Goal: Task Accomplishment & Management: Complete application form

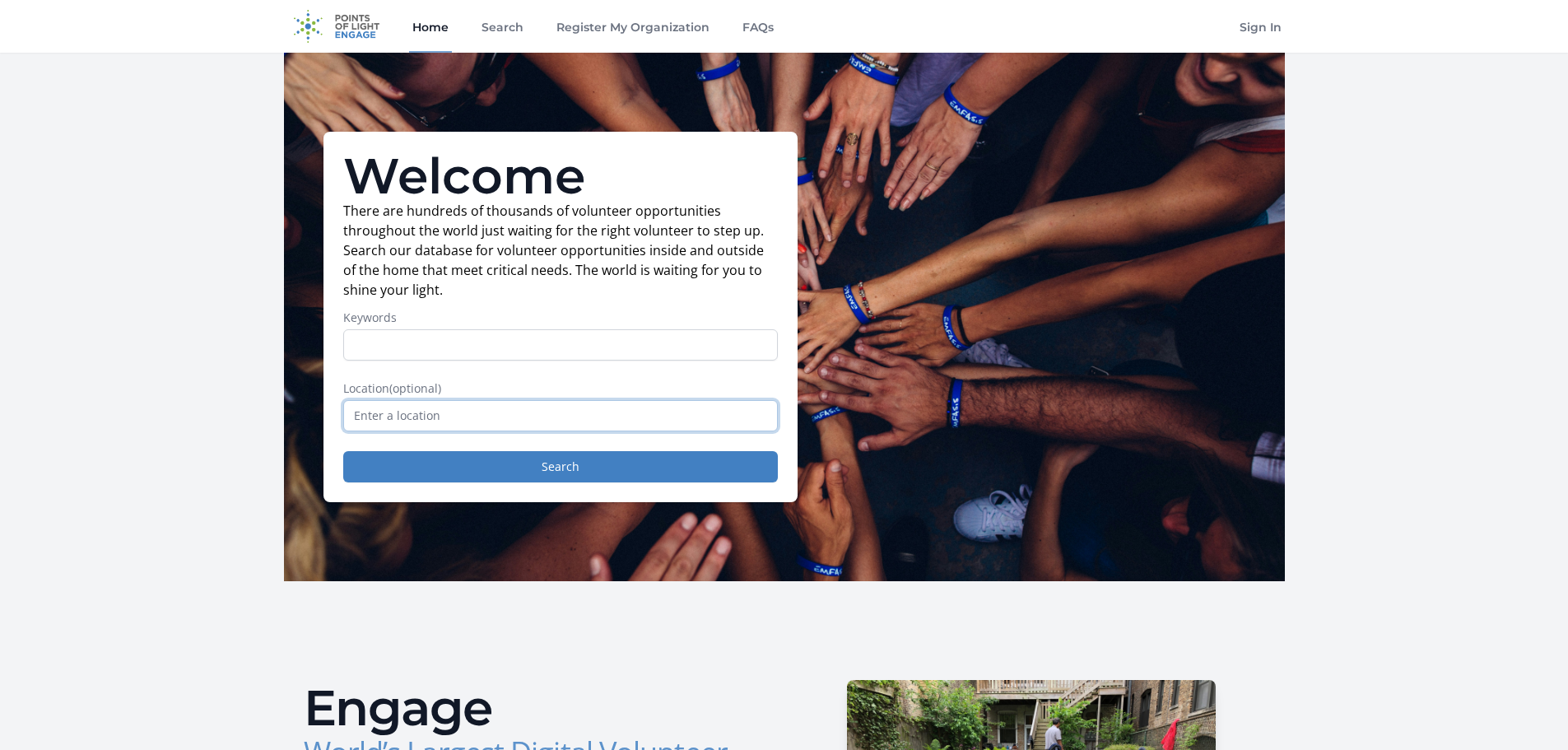
click at [402, 408] on input "text" at bounding box center [560, 415] width 434 height 31
click at [408, 415] on input "text" at bounding box center [560, 415] width 434 height 31
click at [443, 428] on input "text" at bounding box center [560, 415] width 434 height 31
click at [443, 427] on input "text" at bounding box center [560, 415] width 434 height 31
type input "Florida, USA"
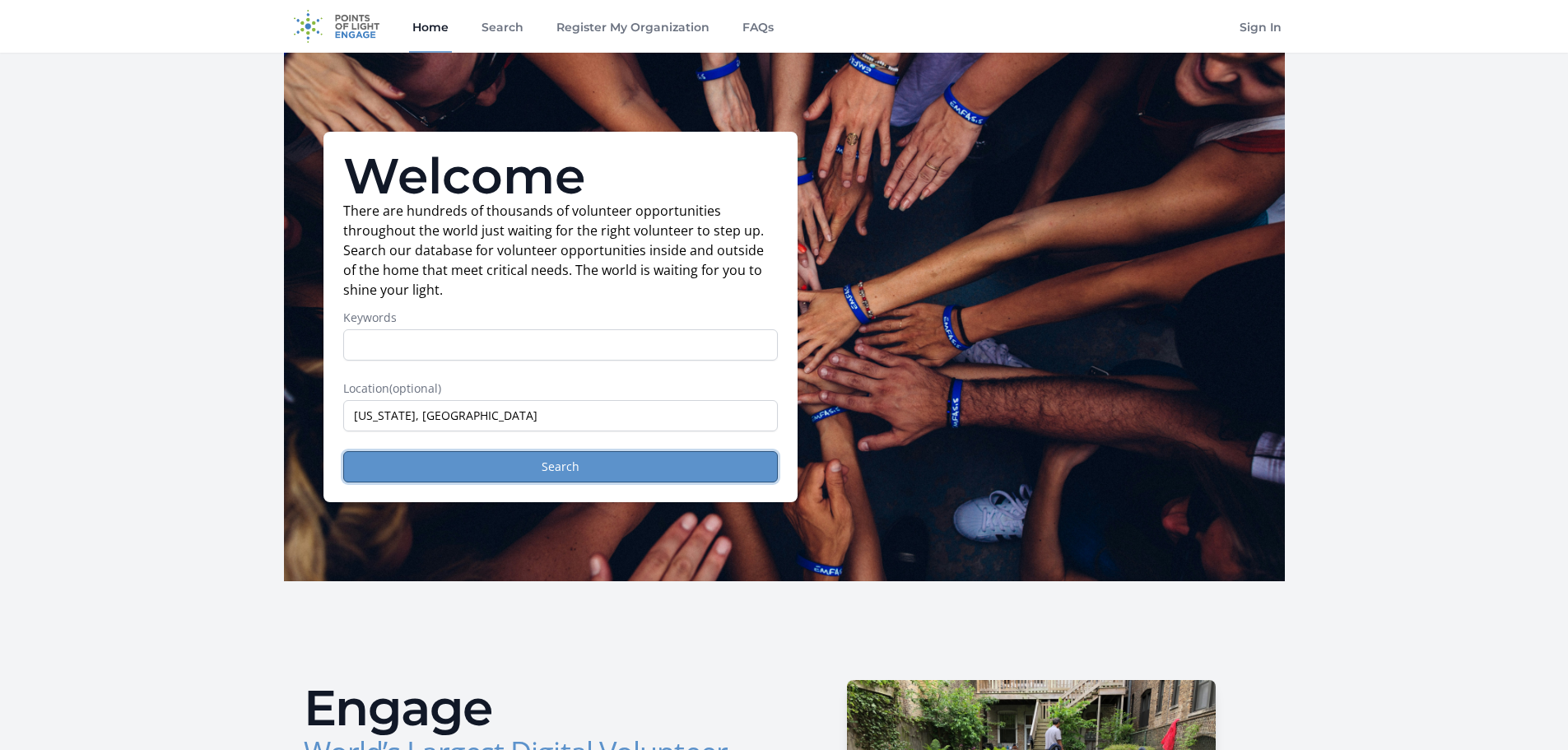
click at [454, 468] on button "Search" at bounding box center [560, 466] width 434 height 31
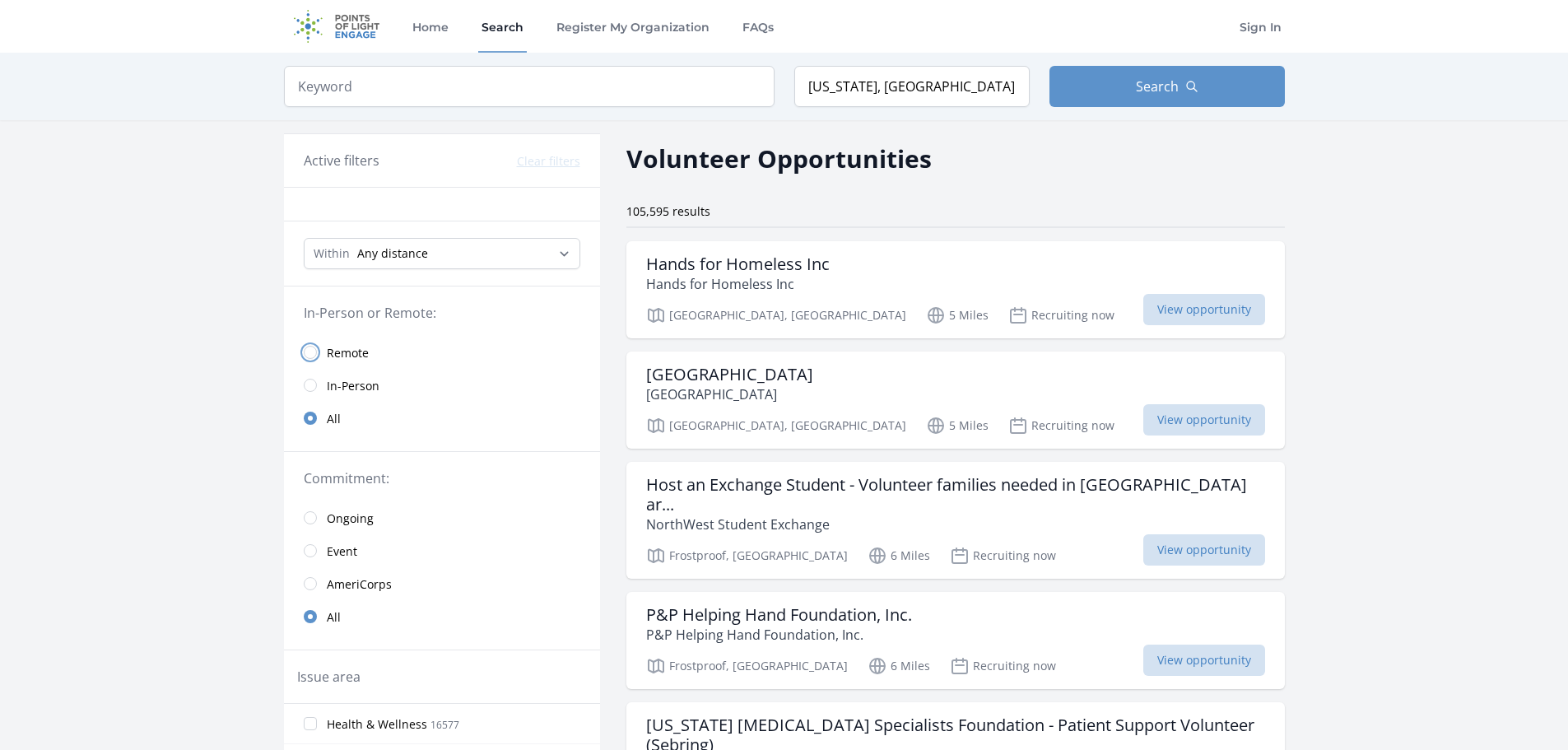
click at [307, 350] on input "radio" at bounding box center [310, 352] width 13 height 13
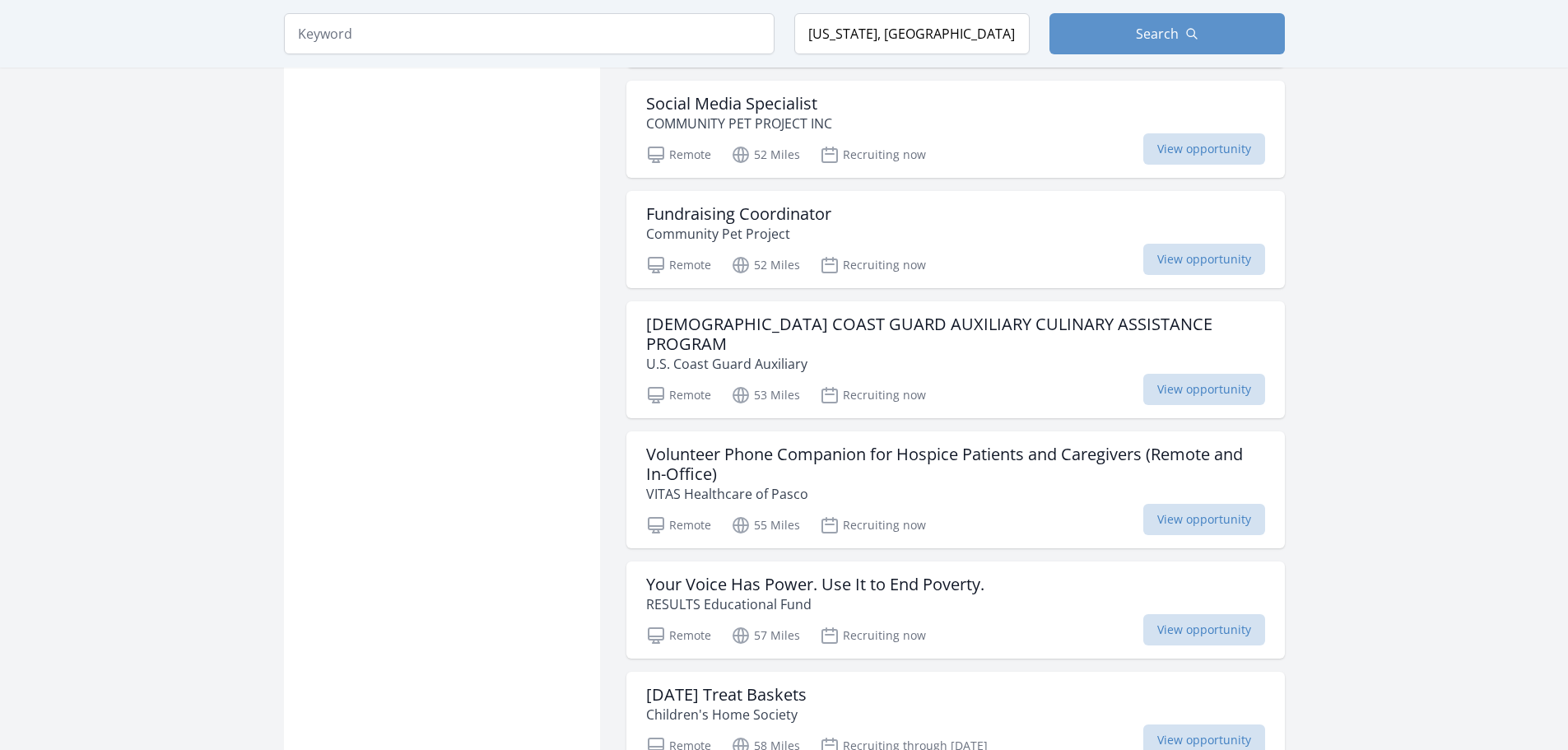
scroll to position [1844, 0]
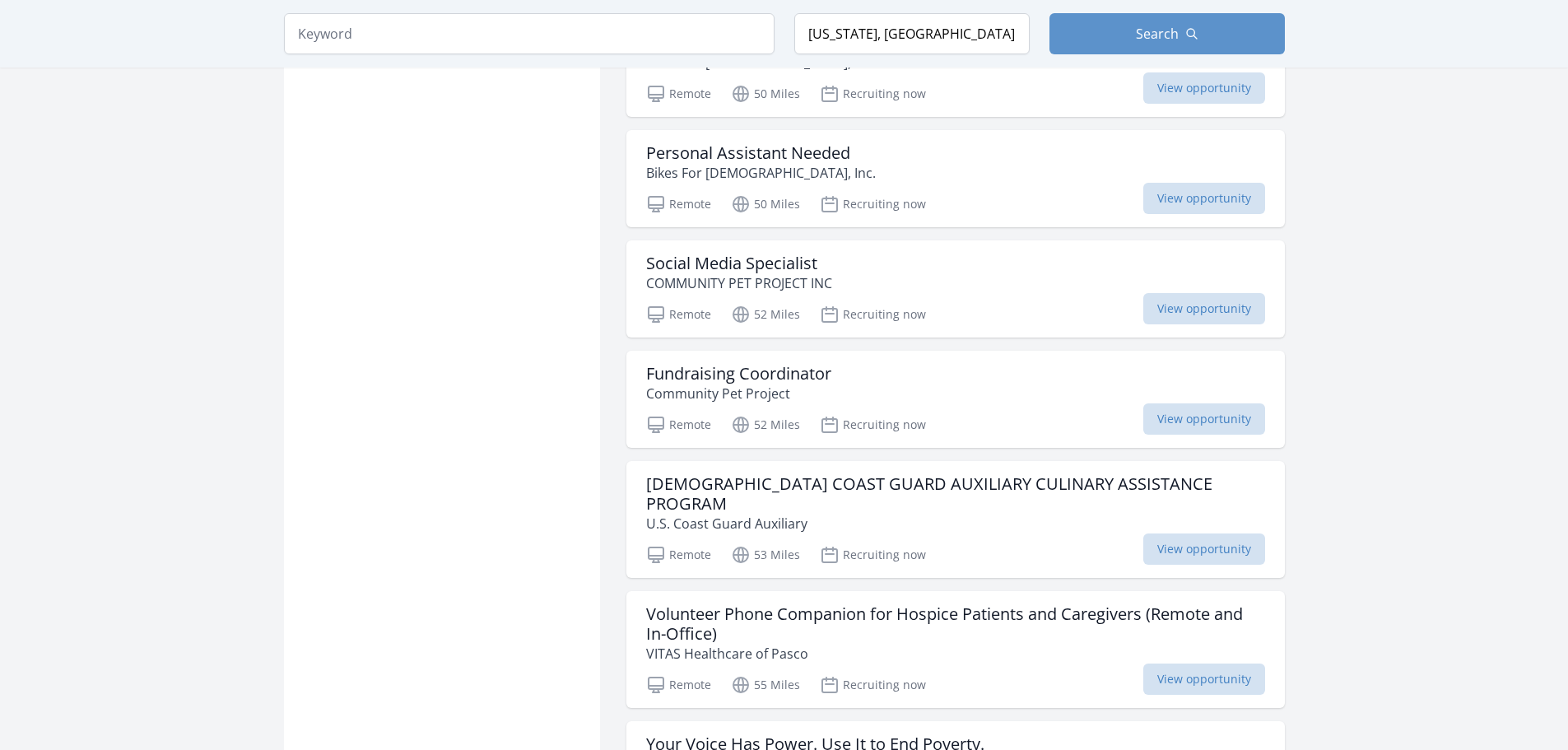
scroll to position [1710, 0]
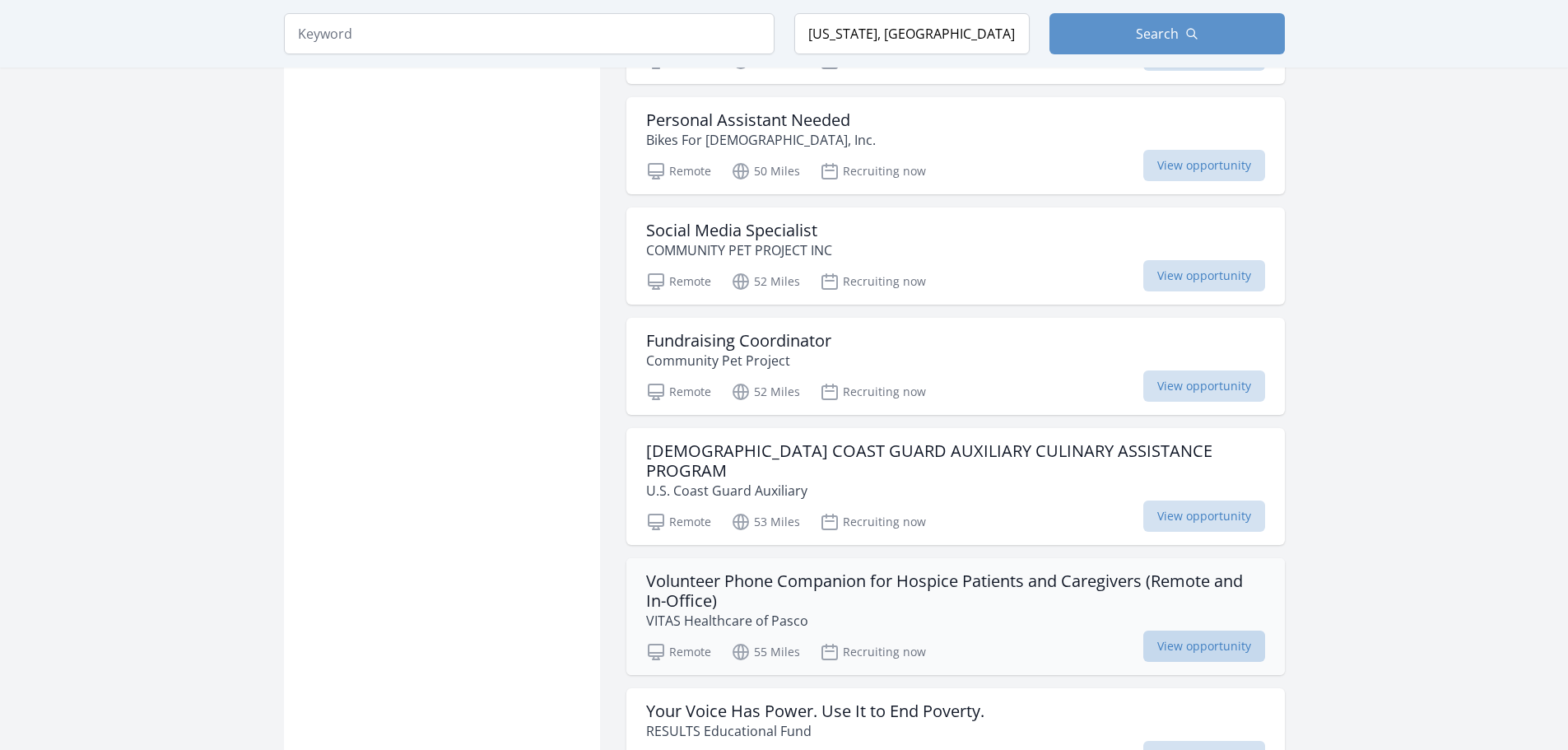
click at [1197, 631] on span "View opportunity" at bounding box center [1204, 646] width 122 height 31
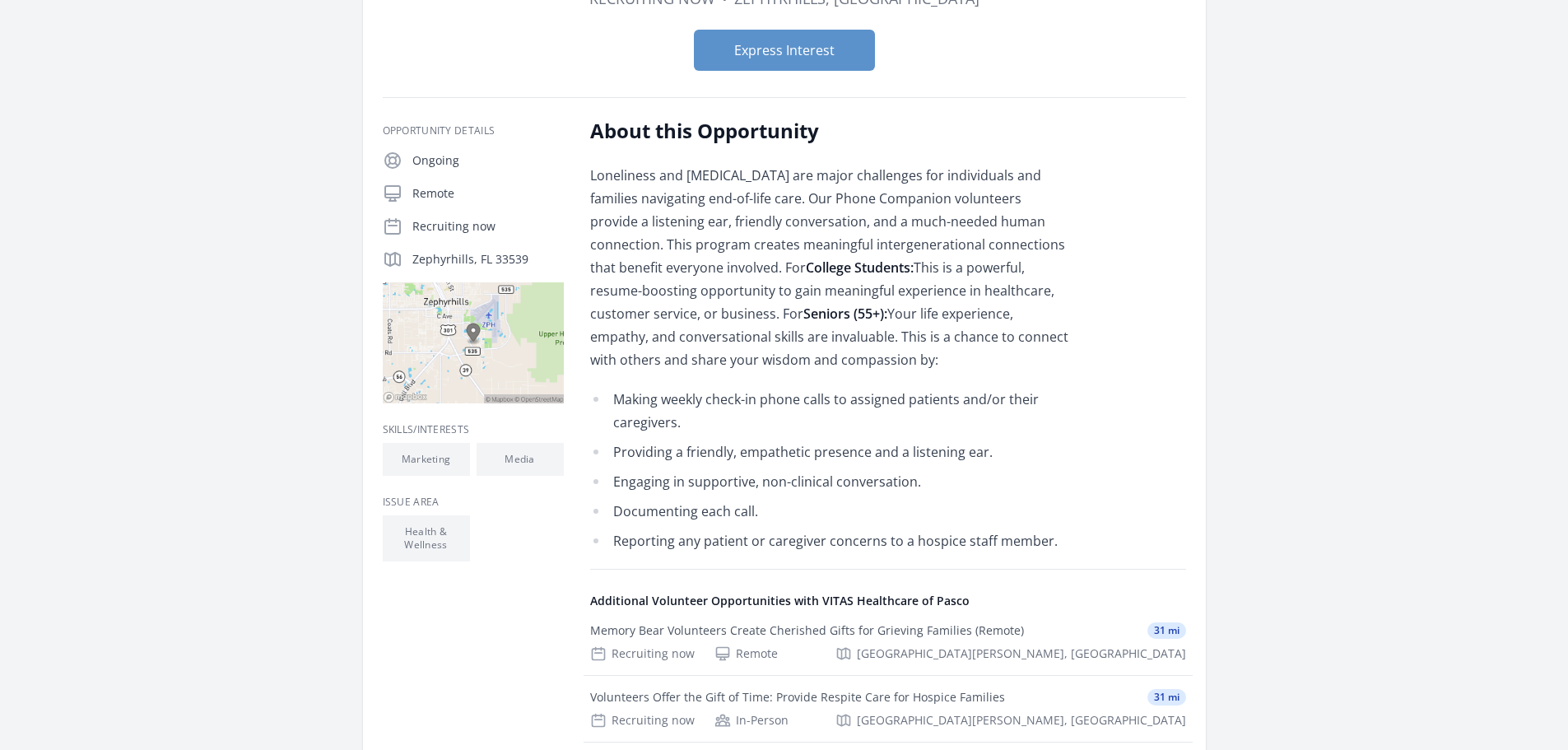
scroll to position [231, 0]
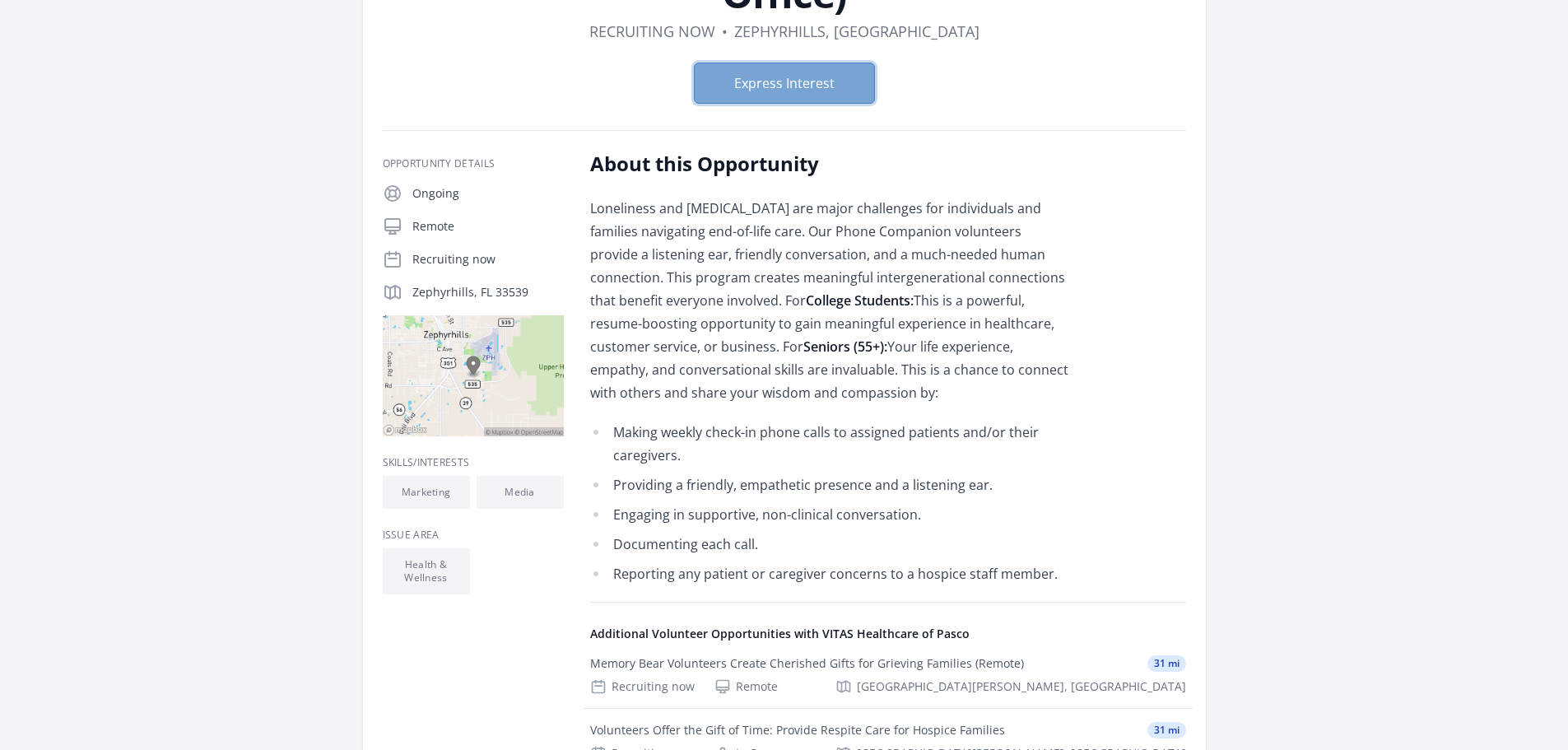
click at [846, 81] on button "Express Interest" at bounding box center [784, 83] width 181 height 41
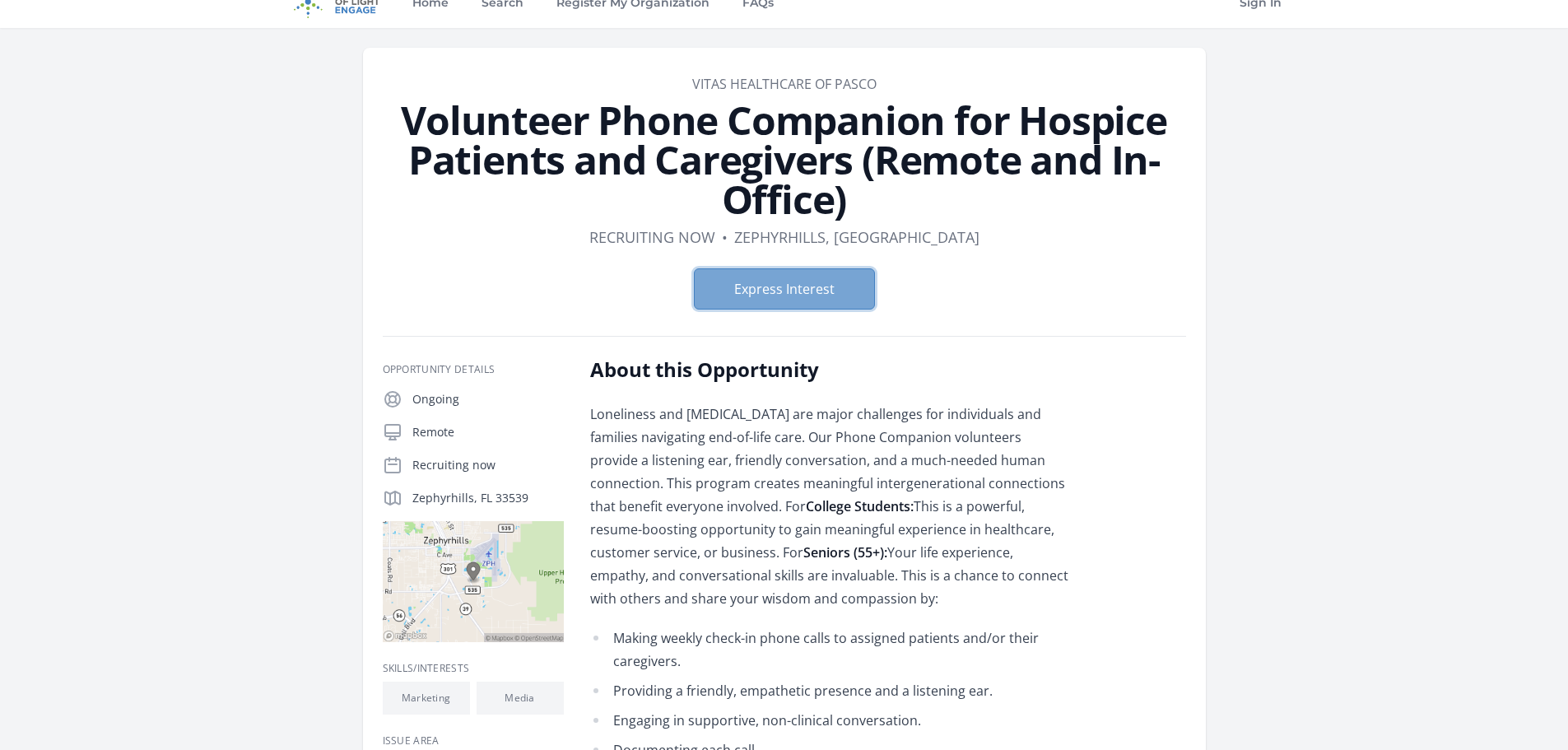
scroll to position [0, 0]
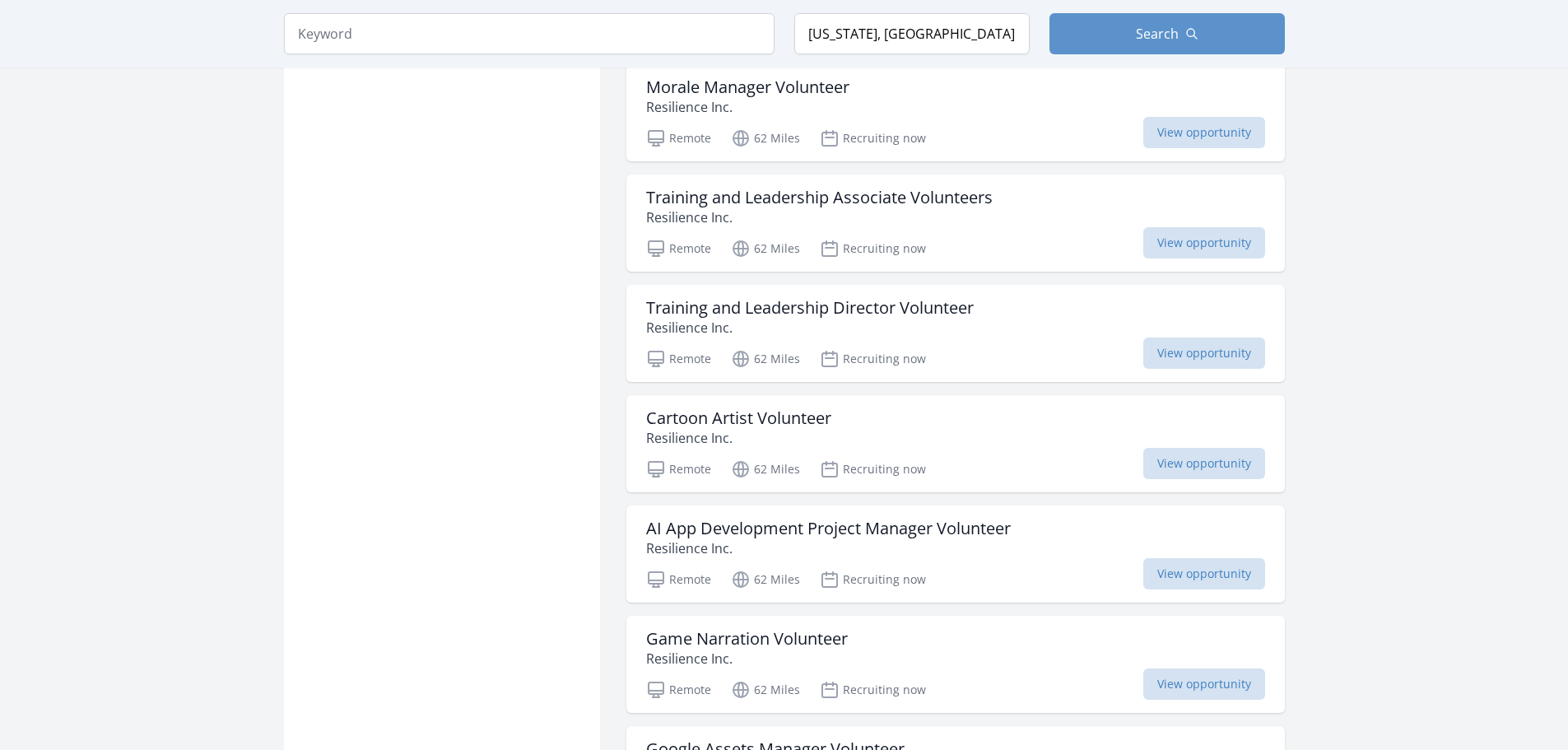
scroll to position [3811, 0]
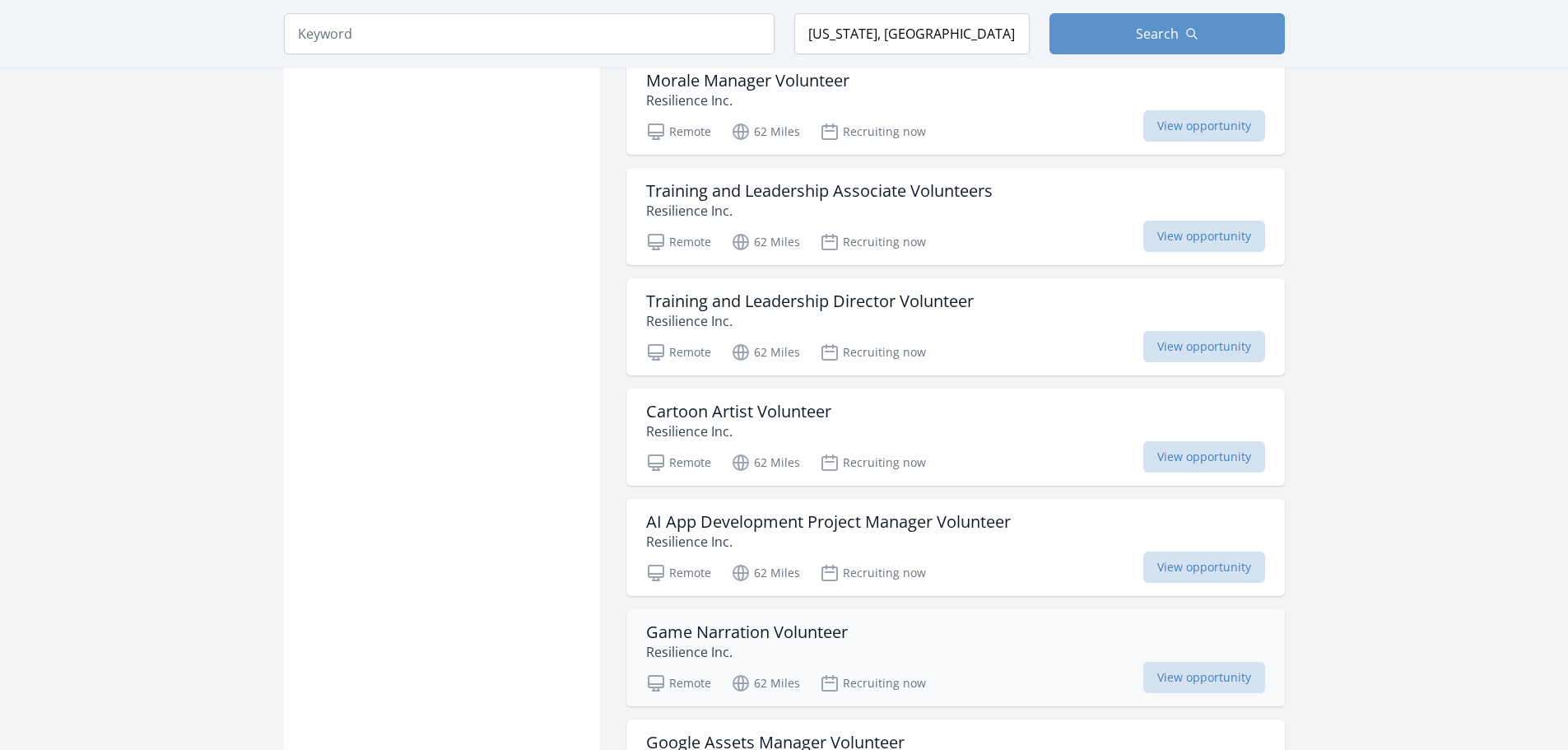
click at [718, 642] on p "Resilience Inc." at bounding box center [746, 652] width 202 height 19
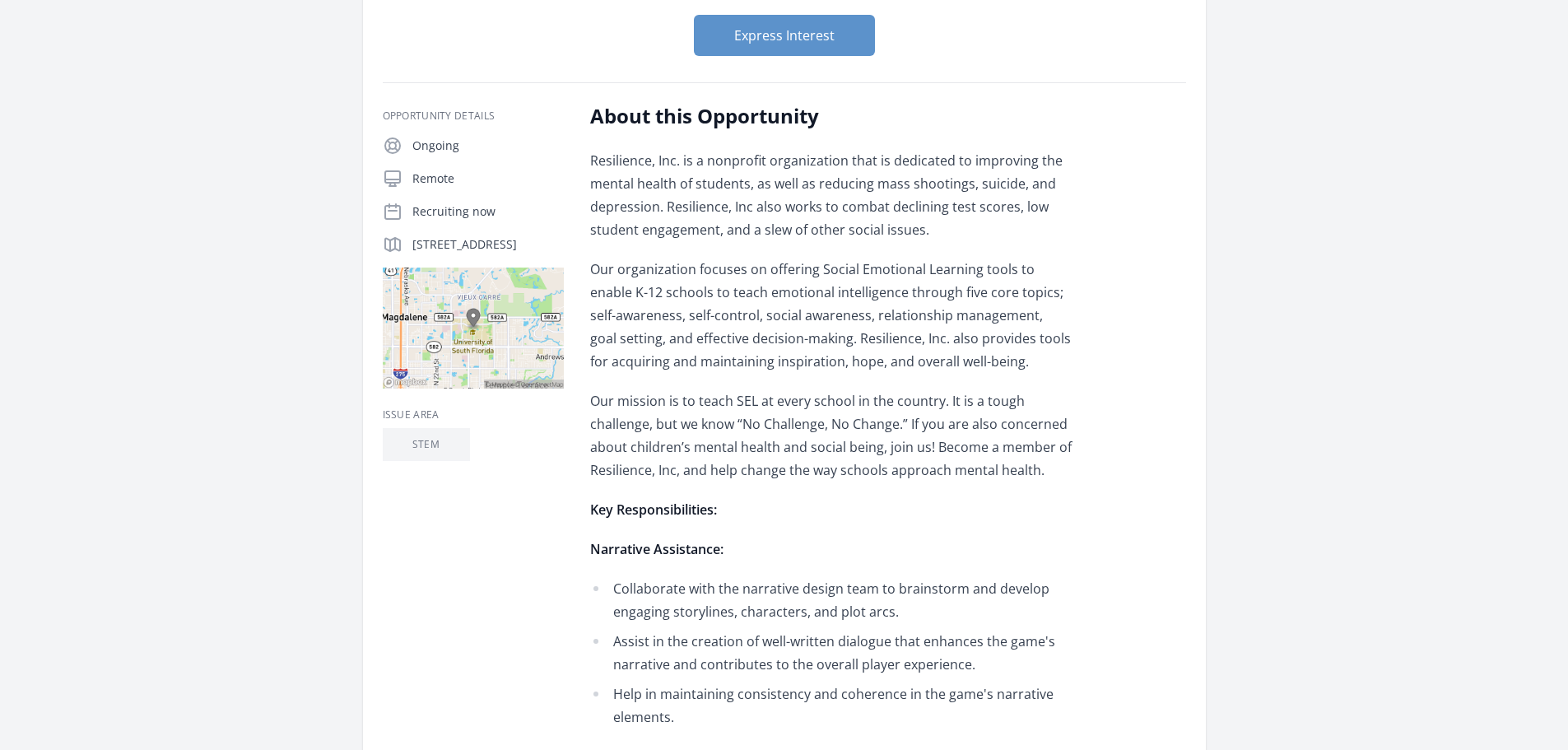
scroll to position [197, 0]
click at [439, 254] on p "[STREET_ADDRESS]" at bounding box center [488, 246] width 152 height 17
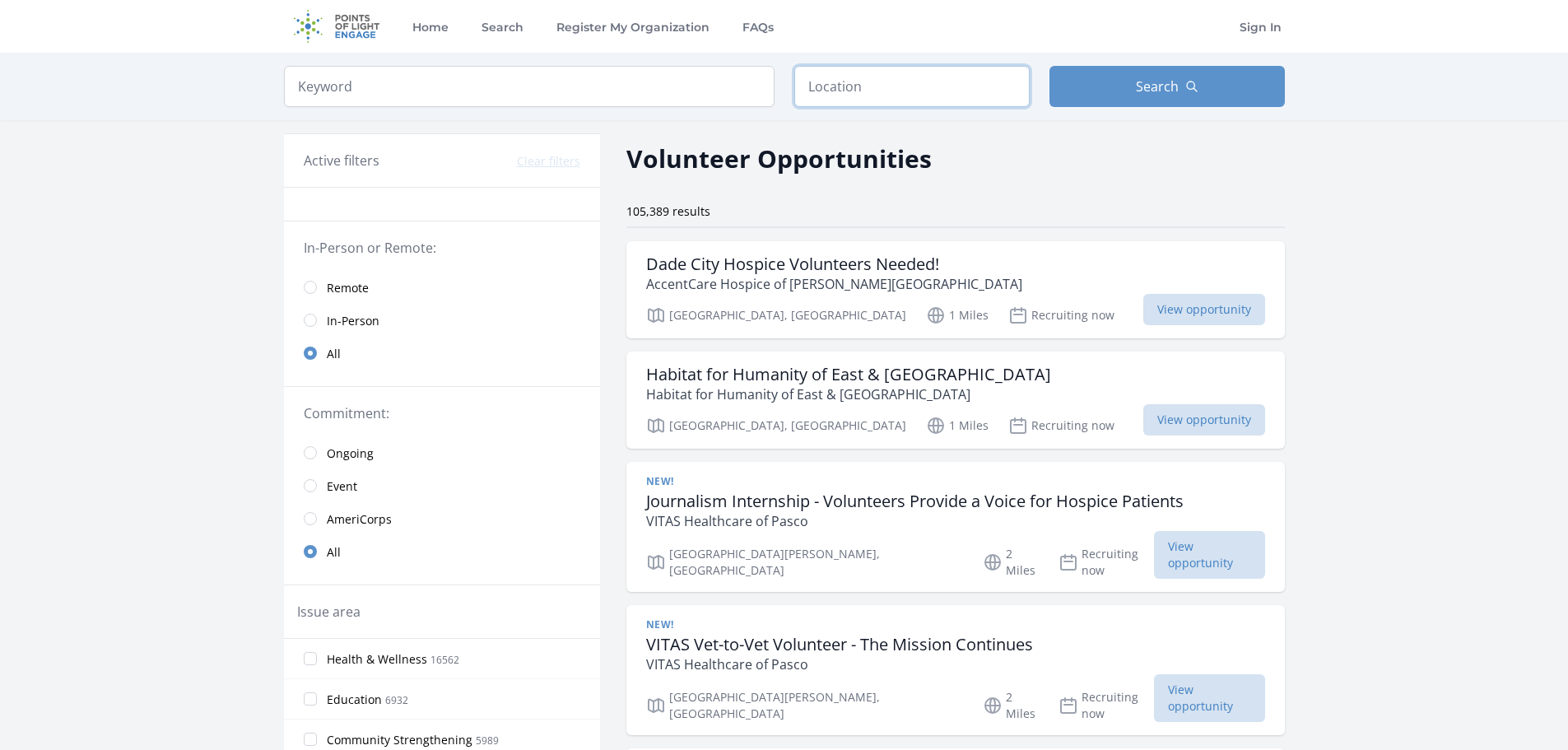
click at [806, 100] on input "text" at bounding box center [911, 86] width 235 height 41
click at [830, 89] on input "text" at bounding box center [911, 86] width 235 height 41
click at [564, 68] on input "search" at bounding box center [529, 86] width 491 height 41
click at [328, 290] on span "Remote" at bounding box center [348, 288] width 42 height 17
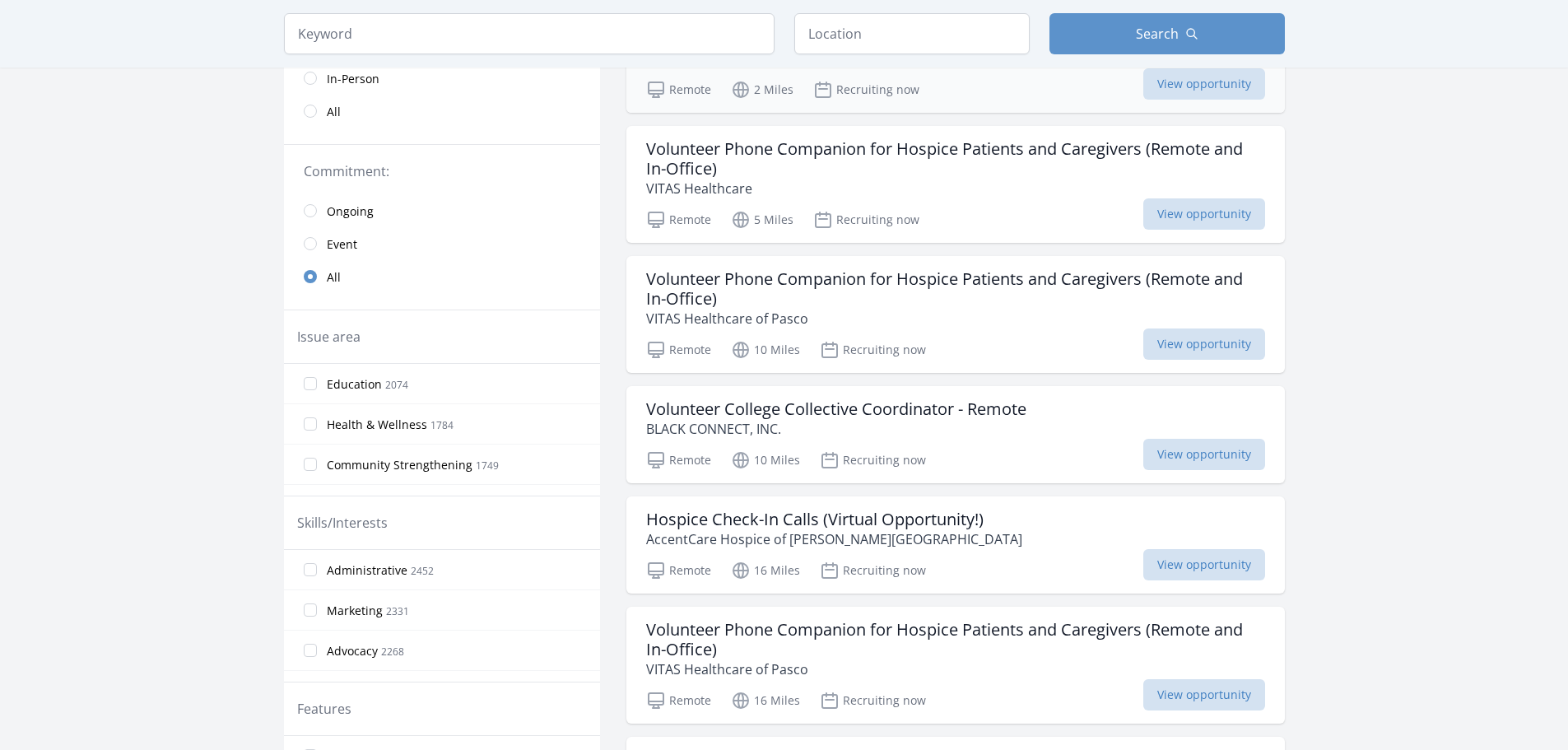
scroll to position [264, 0]
click at [904, 509] on h3 "Hospice Check-In Calls (Virtual Opportunity!)" at bounding box center [833, 517] width 376 height 19
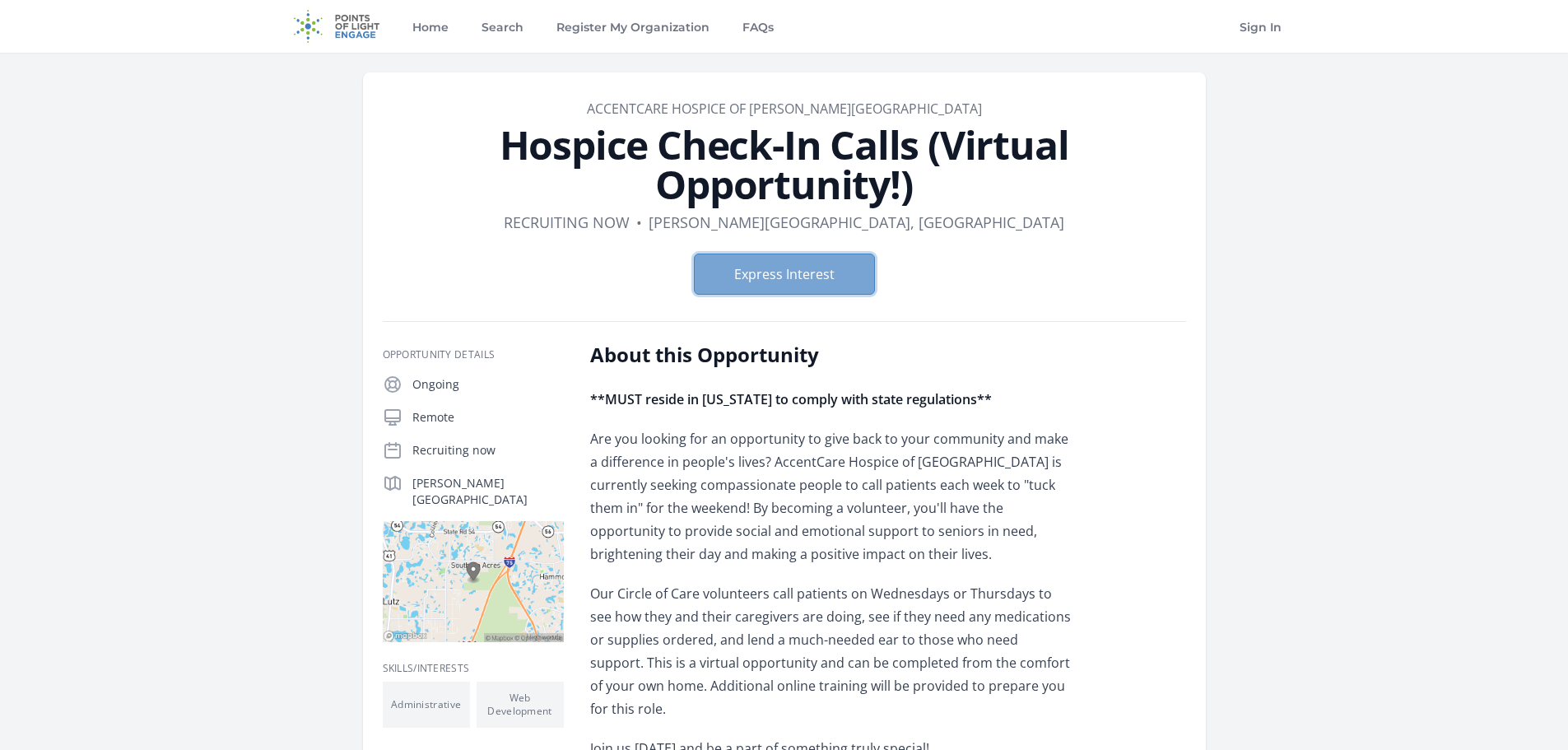
click at [754, 271] on button "Express Interest" at bounding box center [784, 274] width 181 height 41
click at [844, 257] on button "Express Interest" at bounding box center [784, 274] width 181 height 41
